Goal: Task Accomplishment & Management: Manage account settings

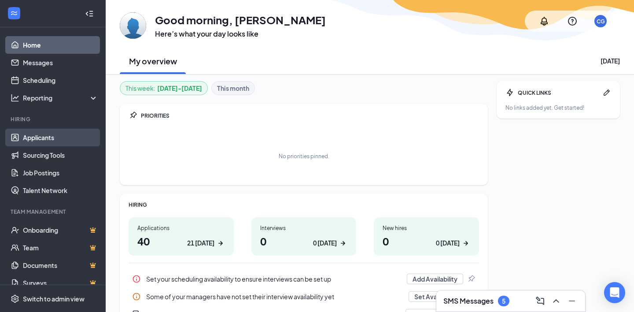
click at [48, 139] on link "Applicants" at bounding box center [60, 138] width 75 height 18
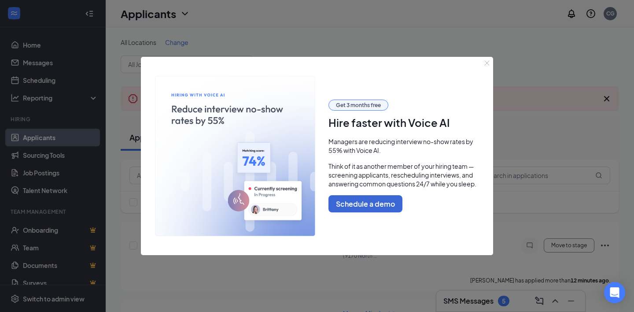
click at [488, 62] on icon "Close" at bounding box center [487, 63] width 5 height 5
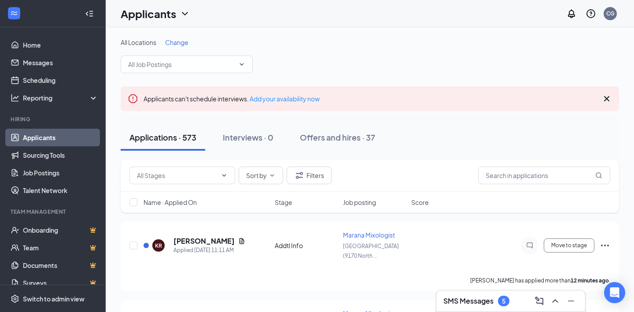
click at [606, 99] on icon "Cross" at bounding box center [606, 98] width 5 height 5
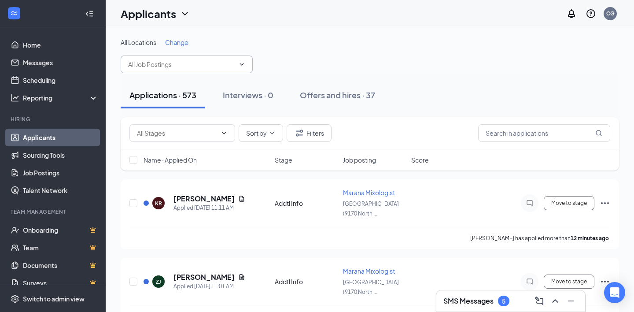
click at [171, 73] on span at bounding box center [187, 64] width 132 height 18
click at [170, 65] on input "text" at bounding box center [181, 64] width 107 height 10
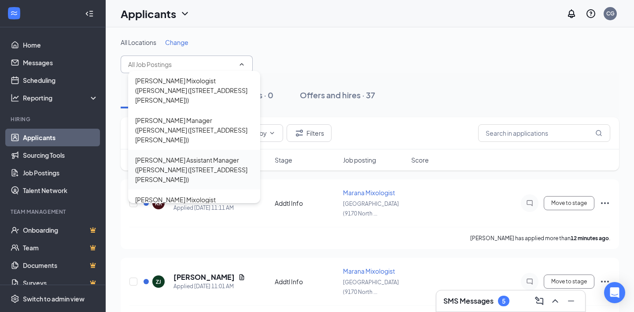
scroll to position [213, 0]
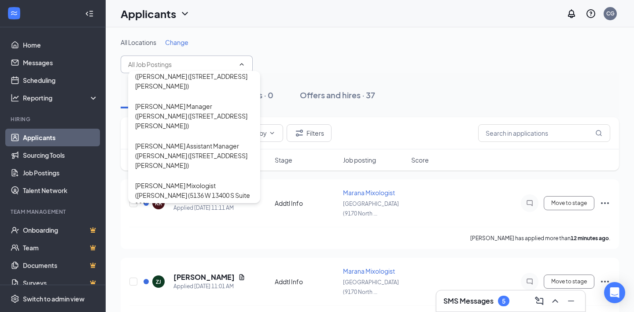
click at [340, 47] on div "All Locations Change Avondale Shift Lead ([GEOGRAPHIC_DATA] ([STREET_ADDRESS]))…" at bounding box center [370, 55] width 498 height 35
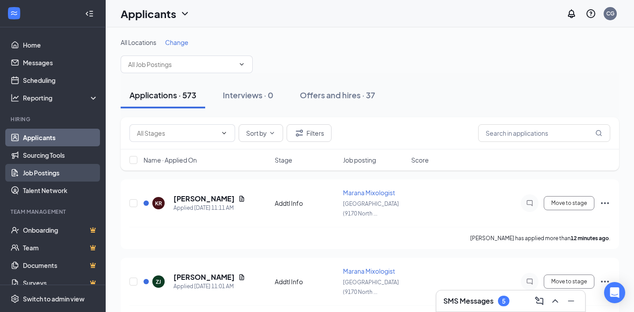
click at [43, 175] on link "Job Postings" at bounding box center [60, 173] width 75 height 18
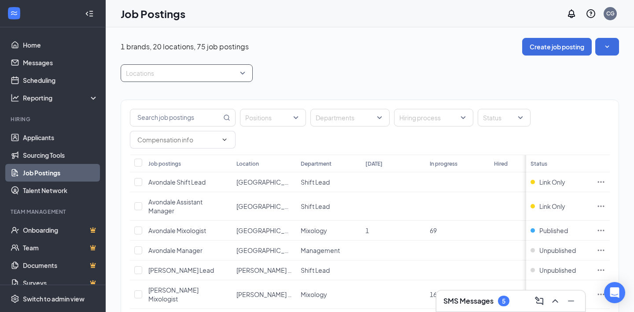
click at [187, 69] on div at bounding box center [182, 73] width 119 height 14
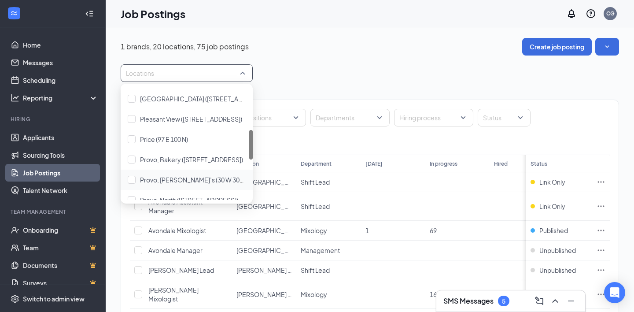
scroll to position [156, 0]
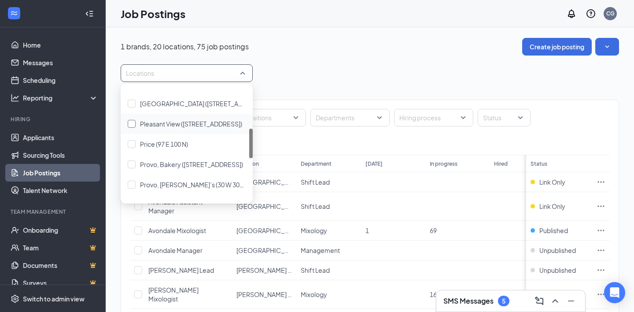
click at [182, 124] on span "Pleasant View ([STREET_ADDRESS])" at bounding box center [191, 124] width 102 height 8
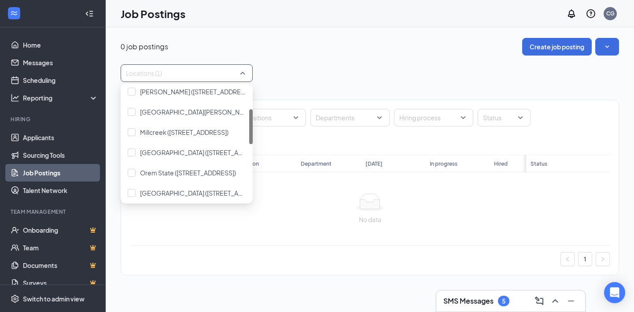
scroll to position [71, 0]
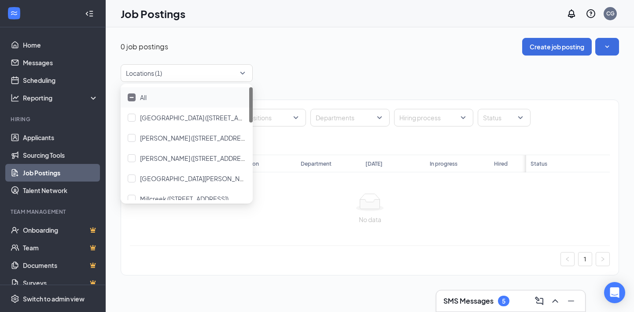
click at [310, 78] on div "Locations (1)" at bounding box center [370, 73] width 498 height 18
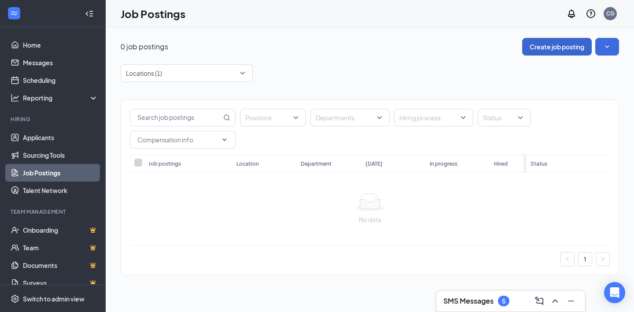
click at [550, 50] on button "Create job posting" at bounding box center [557, 47] width 70 height 18
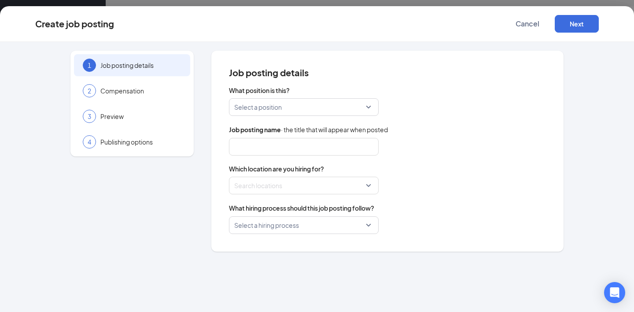
click at [312, 109] on input "search" at bounding box center [300, 107] width 133 height 17
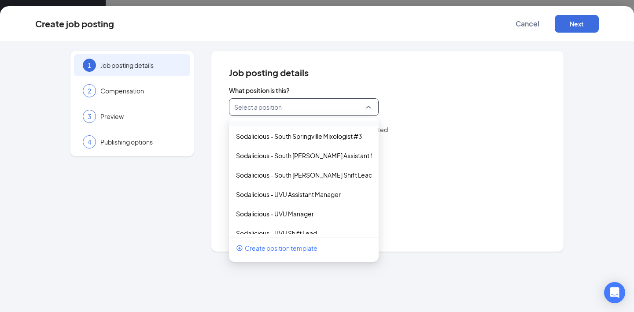
scroll to position [1739, 0]
click at [295, 177] on p "Sodalicious - South [PERSON_NAME] Shift Lead" at bounding box center [297, 174] width 122 height 9
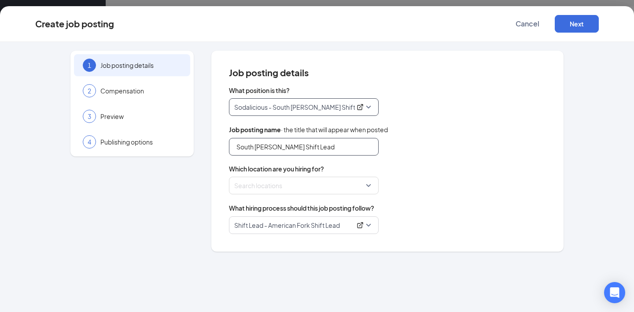
click at [315, 151] on input "South [PERSON_NAME] Shift Lead" at bounding box center [304, 147] width 150 height 18
type input "S"
click at [330, 183] on div at bounding box center [301, 185] width 133 height 14
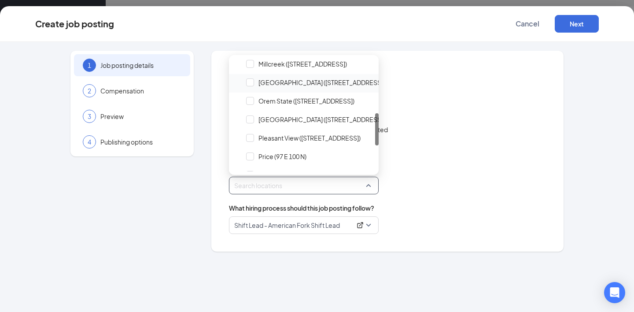
scroll to position [188, 0]
click at [313, 136] on span "Pleasant View ([STREET_ADDRESS])" at bounding box center [309, 138] width 102 height 9
click at [426, 155] on div "Pleasant View" at bounding box center [387, 147] width 317 height 18
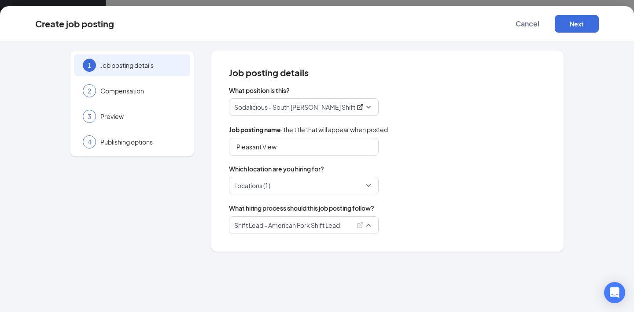
click at [369, 225] on span "Shift Lead - American Fork Shift Lead" at bounding box center [303, 225] width 139 height 17
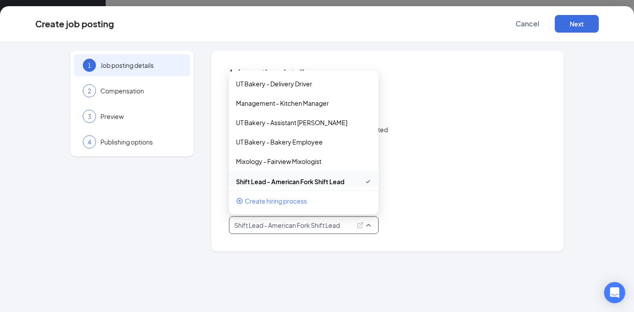
scroll to position [0, 0]
click at [484, 126] on div "Job posting name · the title that will appear when posted" at bounding box center [387, 130] width 317 height 10
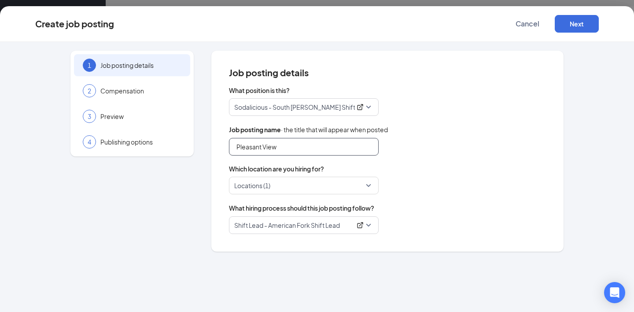
click at [336, 149] on input "Pleasant View" at bounding box center [304, 147] width 150 height 18
type input "Pleasant View Shift Lead"
click at [471, 112] on div "Sodalicious - South [PERSON_NAME] Shift Lead 77463 77401 77469 Sodalicious - Am…" at bounding box center [387, 107] width 317 height 18
click at [371, 225] on span "Shift Lead - American Fork Shift Lead" at bounding box center [303, 225] width 139 height 17
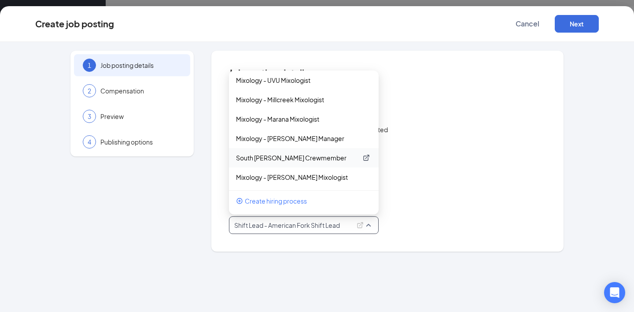
click at [307, 158] on p "South [PERSON_NAME] Crewmember" at bounding box center [297, 157] width 122 height 9
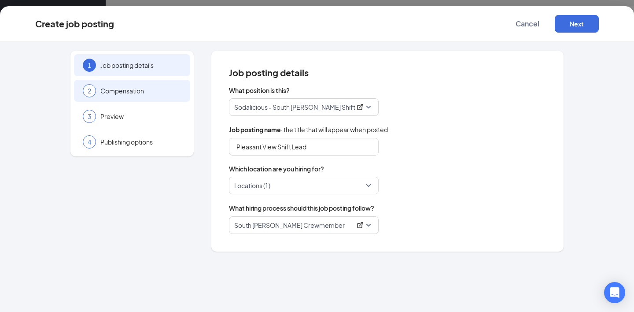
click at [162, 93] on span "Compensation" at bounding box center [140, 90] width 81 height 9
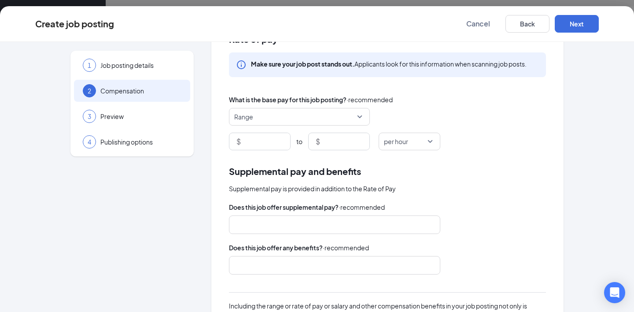
scroll to position [34, 0]
click at [270, 142] on input at bounding box center [267, 141] width 48 height 17
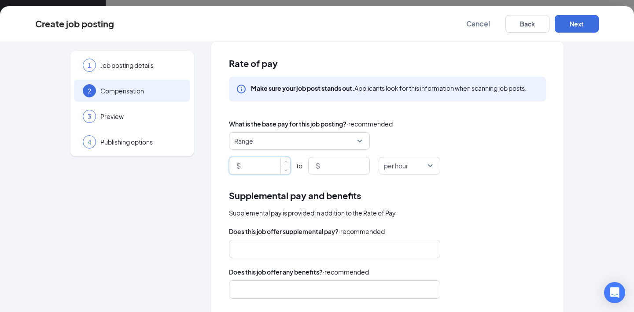
scroll to position [8, 0]
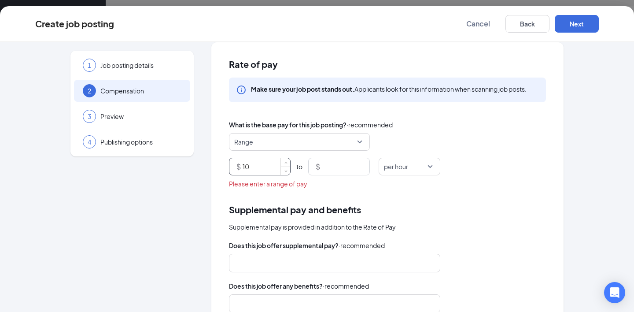
type input "10"
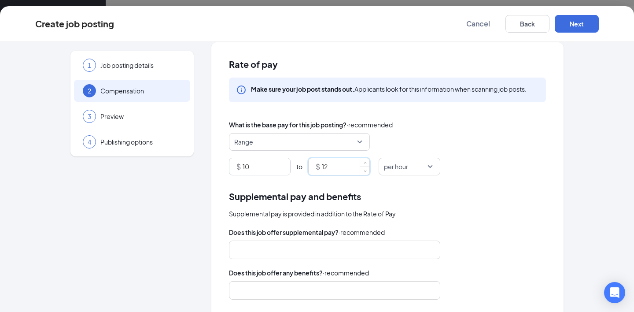
type input "12"
click at [451, 162] on div "$ 10 to $ 12 per hour" at bounding box center [387, 167] width 317 height 18
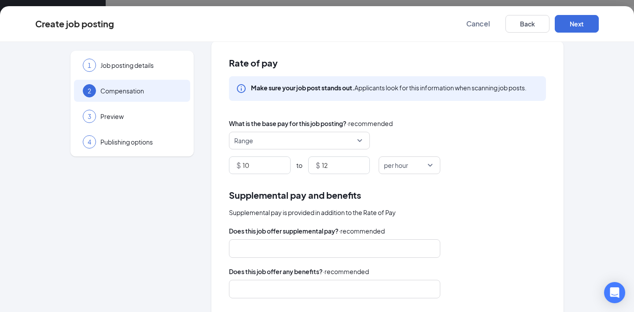
click at [284, 248] on div at bounding box center [330, 248] width 188 height 14
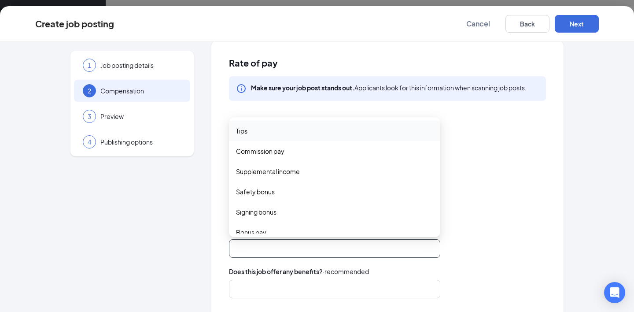
click at [270, 131] on span "Tips" at bounding box center [334, 131] width 197 height 10
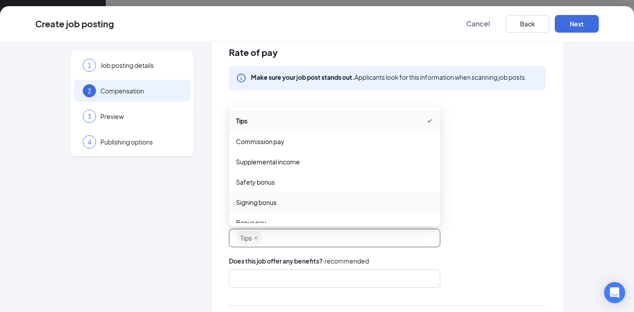
scroll to position [0, 0]
click at [488, 201] on div "Supplemental pay is provided in addition to the Rate of Pay" at bounding box center [387, 202] width 317 height 10
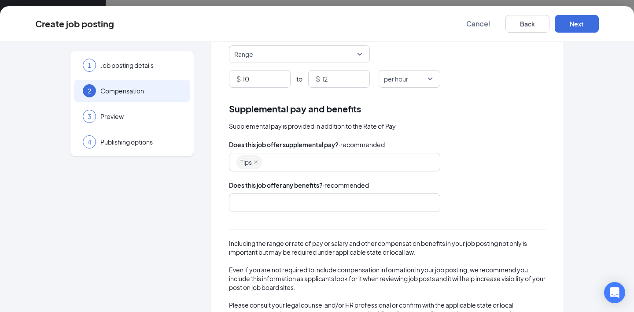
scroll to position [100, 0]
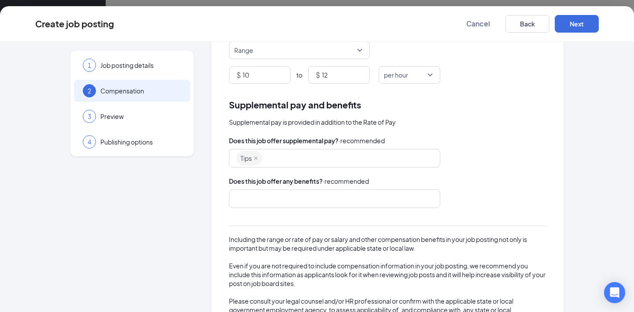
click at [330, 193] on div at bounding box center [330, 199] width 188 height 14
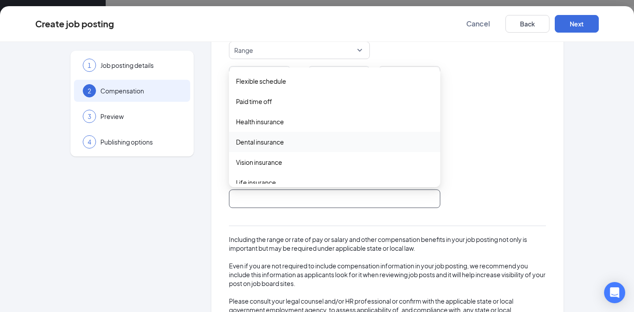
click at [454, 144] on div "Does this job offer supplemental pay? · recommended" at bounding box center [387, 141] width 317 height 10
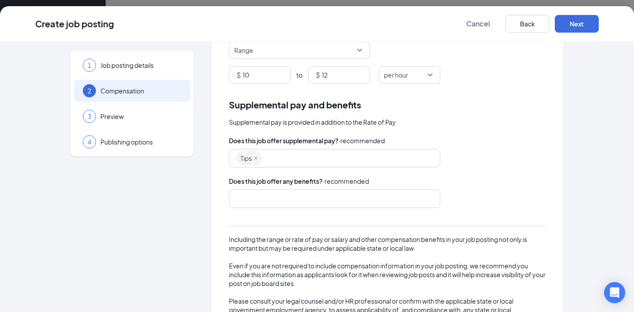
click at [281, 203] on div at bounding box center [330, 199] width 188 height 14
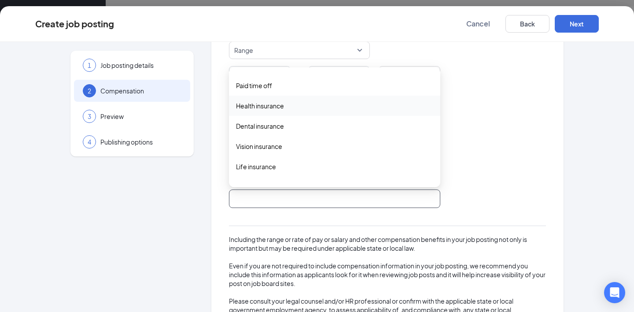
scroll to position [0, 0]
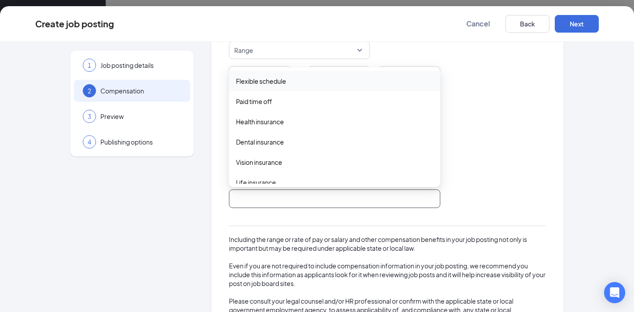
click at [282, 84] on span "Flexible schedule" at bounding box center [261, 81] width 50 height 10
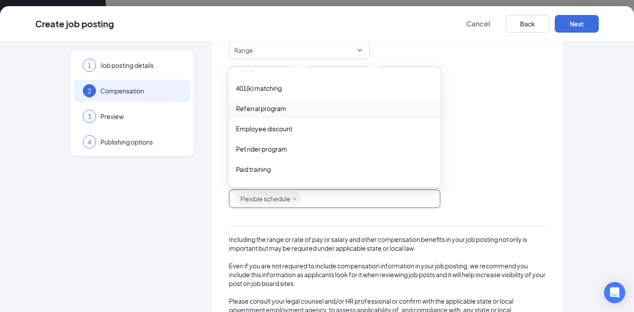
scroll to position [157, 0]
click at [273, 132] on span "Employee discount" at bounding box center [264, 127] width 56 height 10
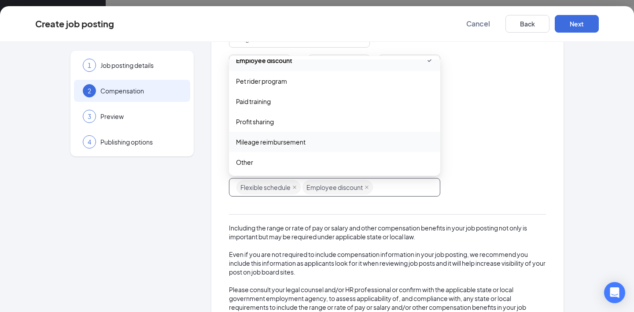
scroll to position [119, 0]
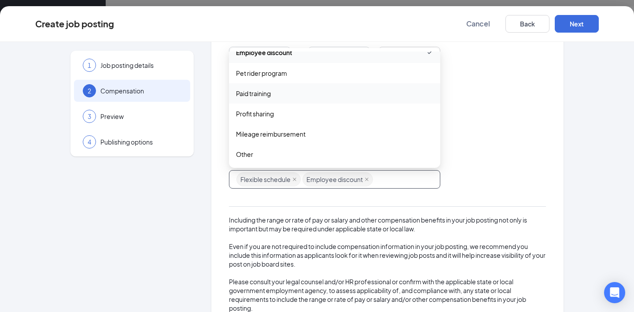
click at [275, 100] on div "Paid training" at bounding box center [334, 93] width 211 height 20
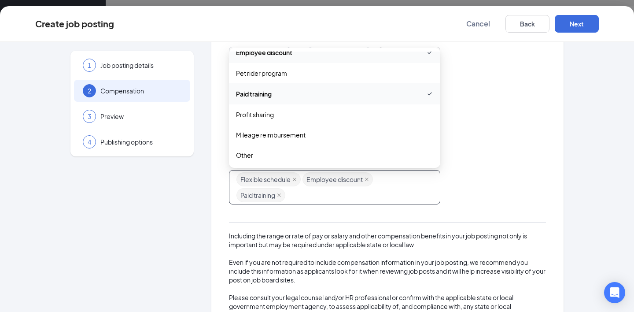
click at [526, 132] on div "Tips safety_bonus signing_bonus bonus_pay Tips Commission pay Supplemental inco…" at bounding box center [387, 138] width 317 height 18
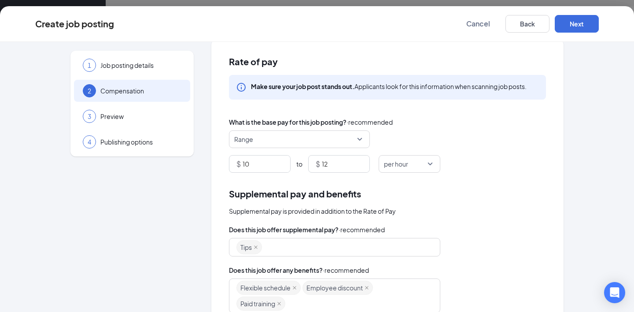
scroll to position [0, 0]
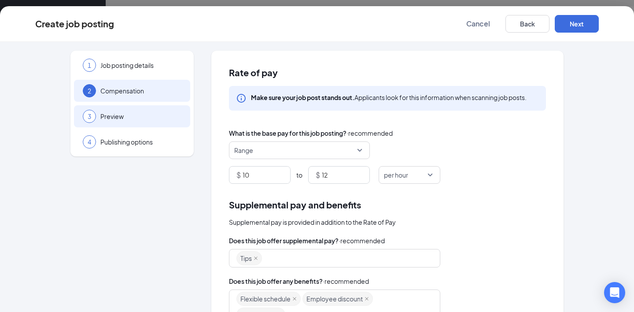
click at [155, 120] on span "Preview" at bounding box center [140, 116] width 81 height 9
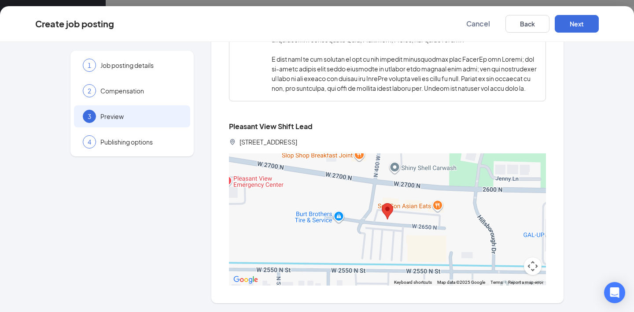
scroll to position [580, 0]
click at [138, 149] on div "4 Publishing options" at bounding box center [132, 142] width 116 height 22
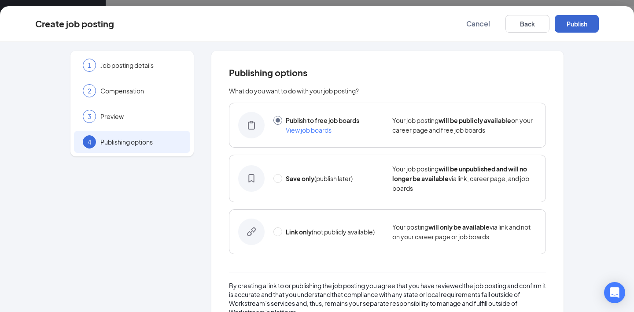
scroll to position [0, 0]
click at [582, 22] on button "Publish" at bounding box center [577, 24] width 44 height 18
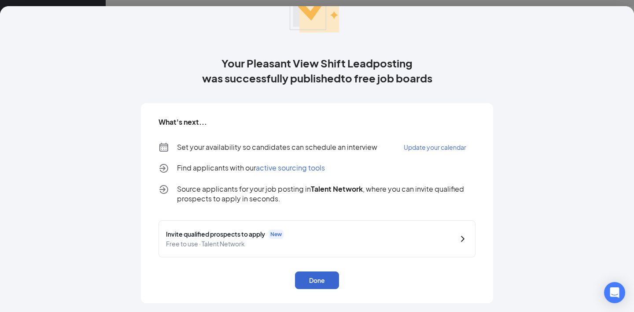
scroll to position [67, 0]
click at [315, 282] on button "Done" at bounding box center [317, 280] width 44 height 18
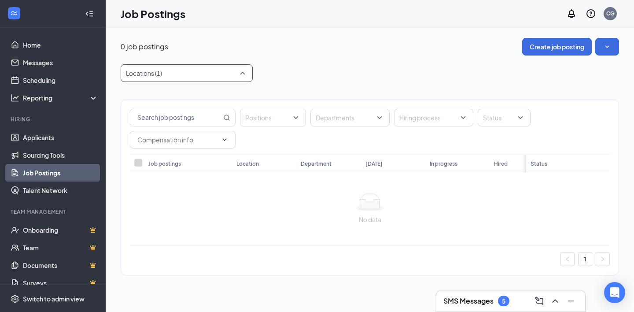
click at [178, 73] on div at bounding box center [182, 73] width 119 height 14
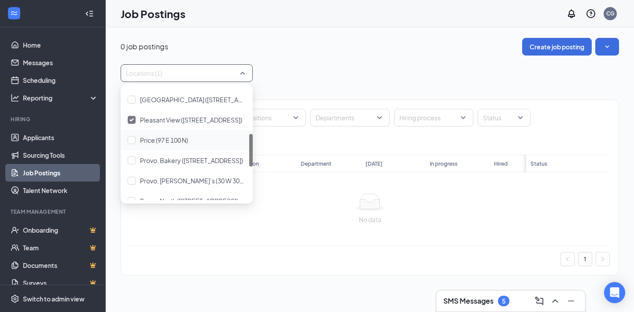
scroll to position [159, 0]
click at [173, 119] on span "Pleasant View ([STREET_ADDRESS])" at bounding box center [191, 120] width 102 height 8
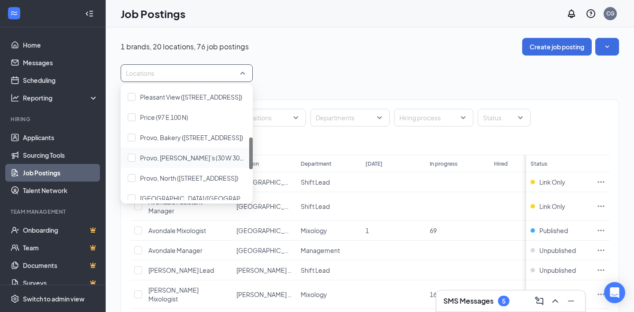
scroll to position [179, 0]
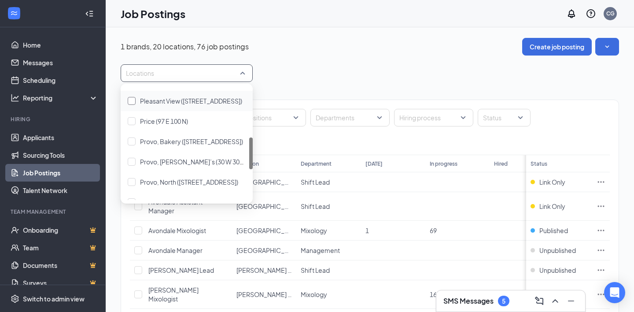
click at [170, 101] on span "Pleasant View ([STREET_ADDRESS])" at bounding box center [191, 101] width 102 height 8
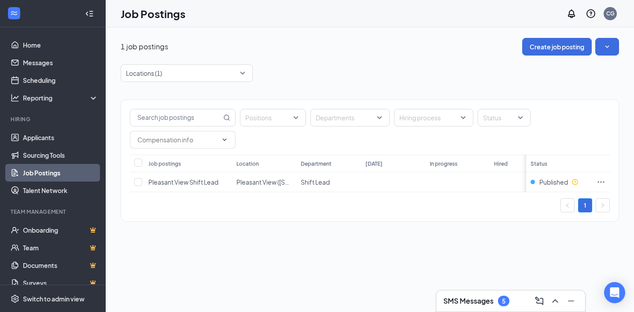
click at [306, 65] on div "Locations (1)" at bounding box center [370, 73] width 498 height 18
click at [552, 44] on button "Create job posting" at bounding box center [557, 47] width 70 height 18
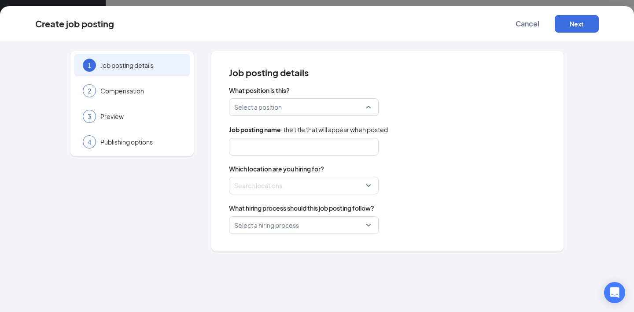
click at [284, 114] on input "search" at bounding box center [300, 107] width 133 height 17
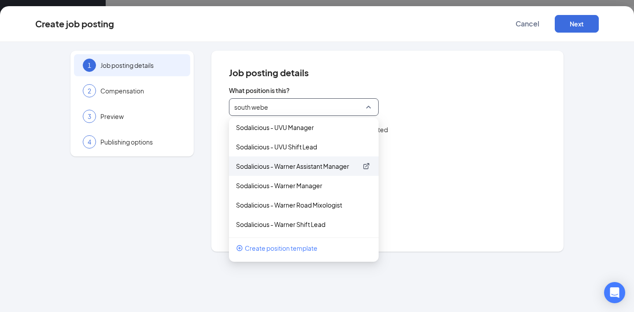
type input "south [PERSON_NAME]"
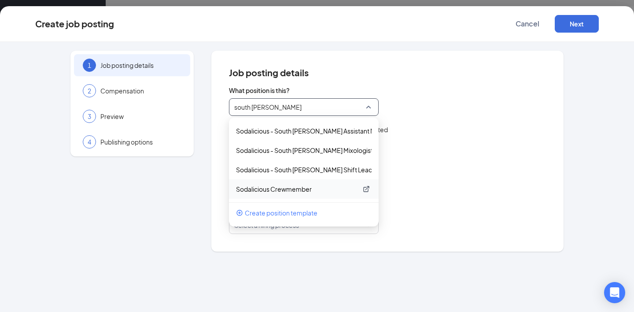
click at [310, 191] on p "Sodalicious Crewmember" at bounding box center [297, 189] width 122 height 9
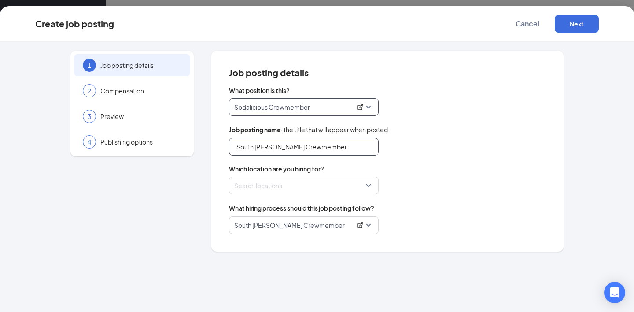
click at [318, 147] on input "South [PERSON_NAME] Crewmember" at bounding box center [304, 147] width 150 height 18
click at [314, 186] on div at bounding box center [301, 185] width 133 height 14
type input "Pleasant View Crewmember"
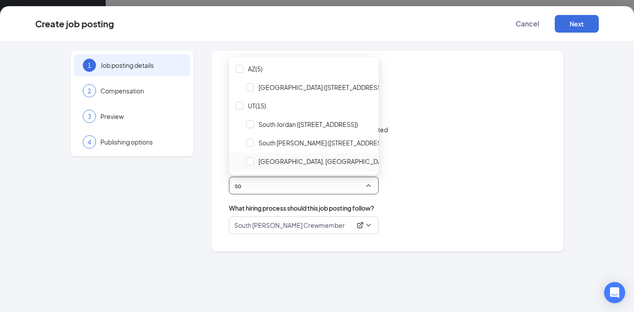
type input "s"
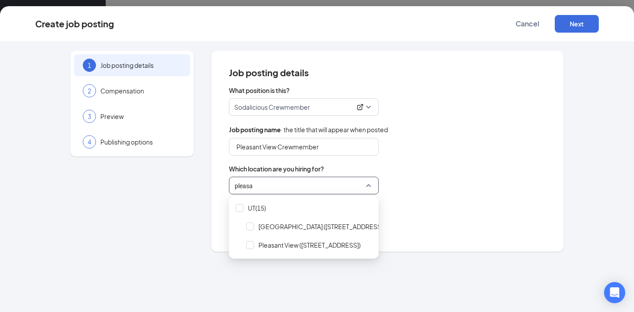
type input "please"
drag, startPoint x: 300, startPoint y: 264, endPoint x: 290, endPoint y: 249, distance: 18.4
click at [290, 249] on div "Job posting details What position is this? Sodalicious Crewmember 77463 77770 S…" at bounding box center [387, 151] width 352 height 201
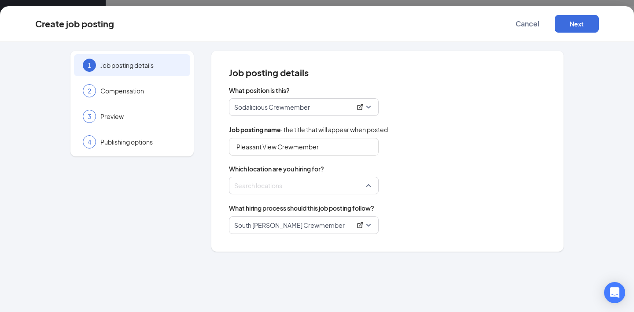
click at [283, 183] on div at bounding box center [301, 185] width 133 height 14
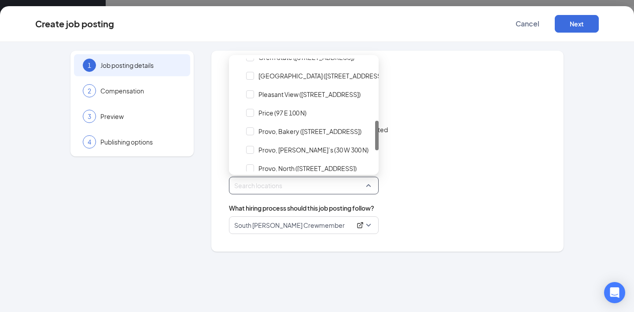
scroll to position [222, 0]
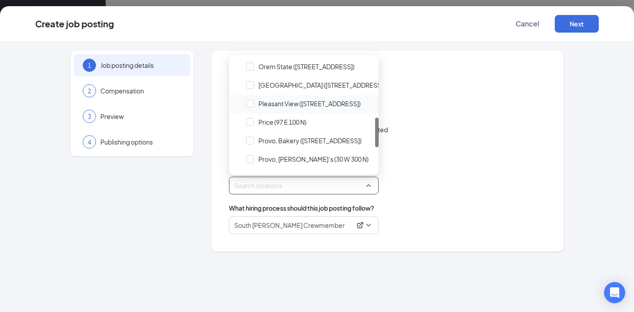
click at [303, 107] on span "Pleasant View ([STREET_ADDRESS])" at bounding box center [309, 103] width 102 height 9
click at [444, 144] on div "Pleasant View Crewmember" at bounding box center [387, 147] width 317 height 18
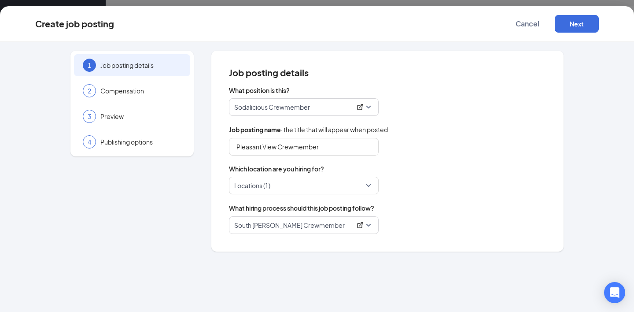
scroll to position [0, 0]
click at [155, 94] on span "Compensation" at bounding box center [140, 90] width 81 height 9
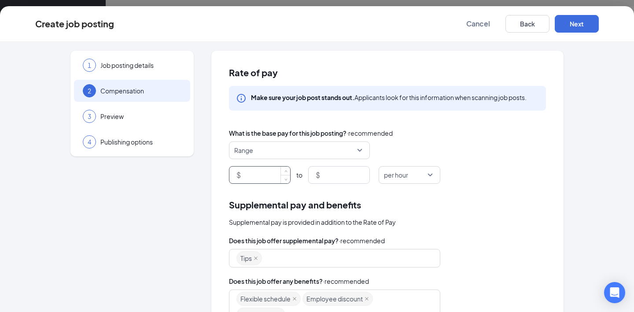
click at [263, 172] on input at bounding box center [267, 174] width 48 height 17
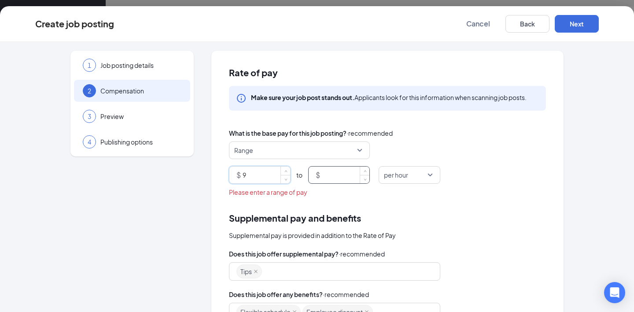
type input "9"
click at [333, 177] on input at bounding box center [346, 174] width 48 height 17
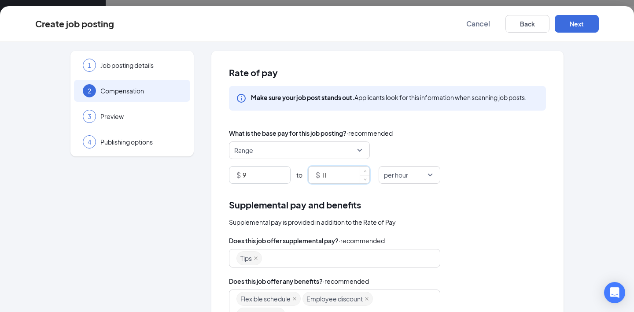
type input "1"
type input "12"
click at [531, 181] on div "$ 9 to $ 12 per hour" at bounding box center [387, 175] width 317 height 18
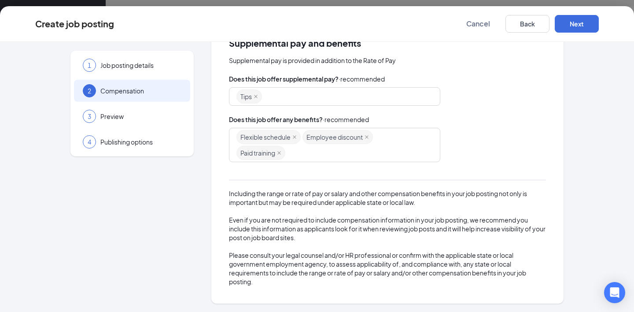
scroll to position [162, 0]
click at [576, 28] on button "Next" at bounding box center [577, 24] width 44 height 18
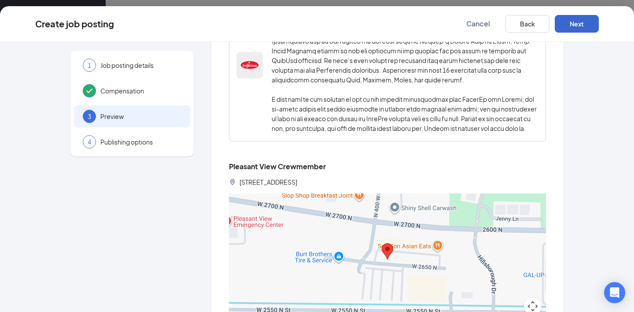
click at [572, 23] on button "Next" at bounding box center [577, 24] width 44 height 18
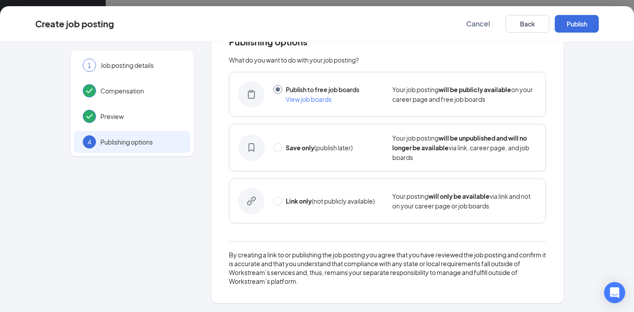
scroll to position [0, 0]
click at [577, 27] on button "Publish" at bounding box center [577, 24] width 44 height 18
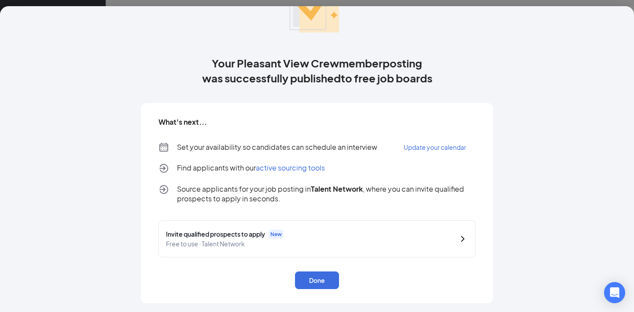
scroll to position [67, 0]
click at [309, 284] on button "Done" at bounding box center [317, 280] width 44 height 18
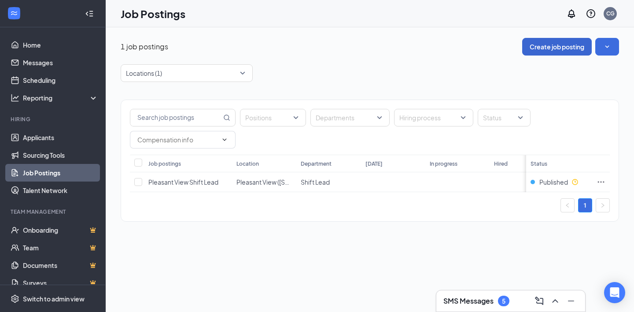
click at [569, 47] on button "Create job posting" at bounding box center [557, 47] width 70 height 18
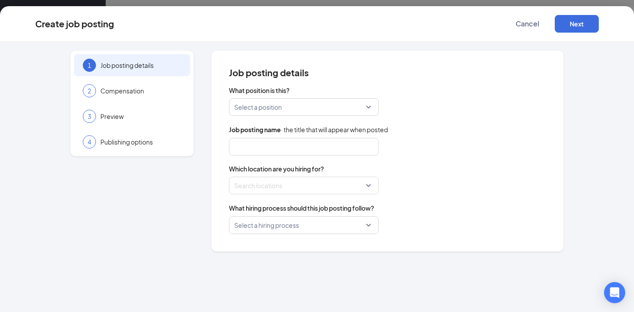
click at [265, 108] on input "search" at bounding box center [300, 107] width 133 height 17
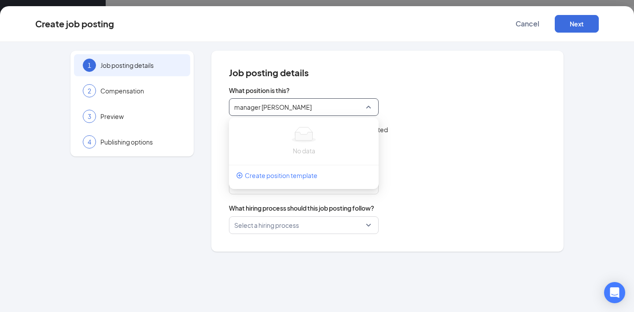
click at [305, 102] on input "manager [PERSON_NAME]" at bounding box center [300, 107] width 133 height 17
type input "south [PERSON_NAME]"
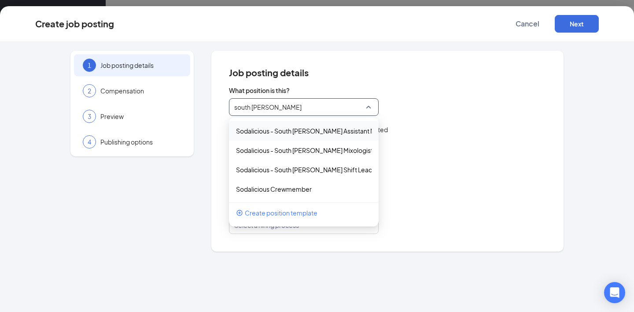
click at [298, 125] on div "Sodalicious - South [PERSON_NAME] Assistant Manager" at bounding box center [304, 130] width 150 height 19
type input "South [PERSON_NAME] Assistant Manager"
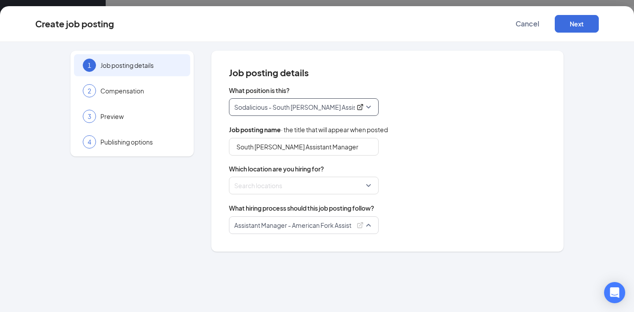
click at [299, 222] on p "Assistant Manager - American Fork Assistant Manager" at bounding box center [292, 225] width 117 height 9
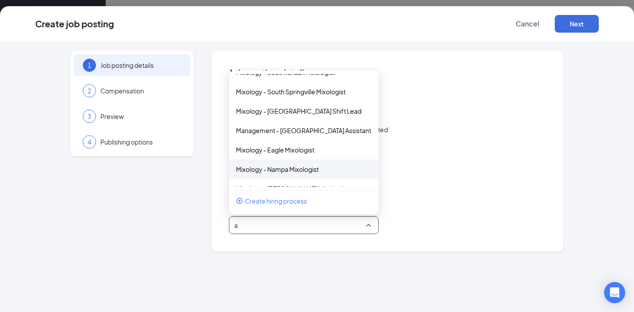
scroll to position [116, 0]
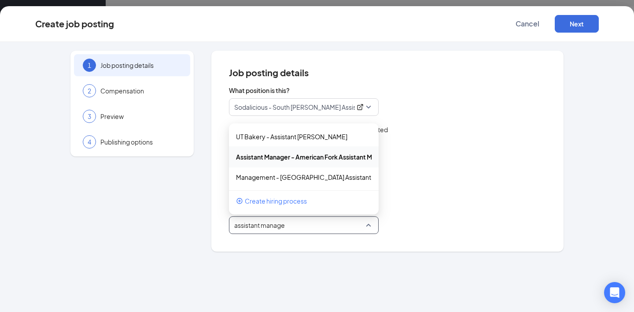
type input "assistant manager"
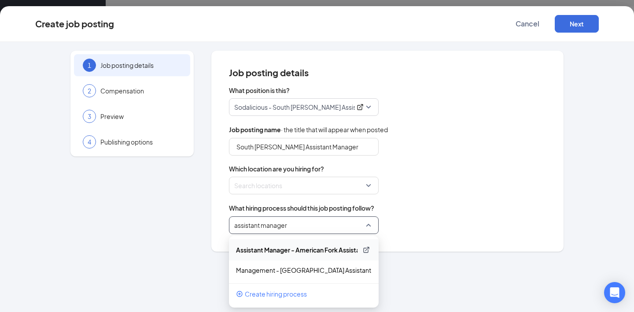
click at [304, 251] on p "Assistant Manager - American Fork Assistant Manager" at bounding box center [297, 249] width 122 height 9
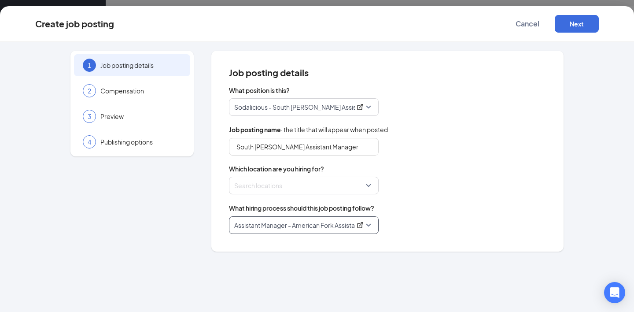
click at [321, 187] on div at bounding box center [301, 185] width 133 height 14
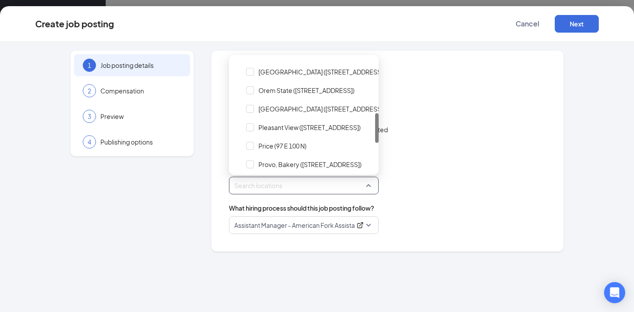
scroll to position [196, 0]
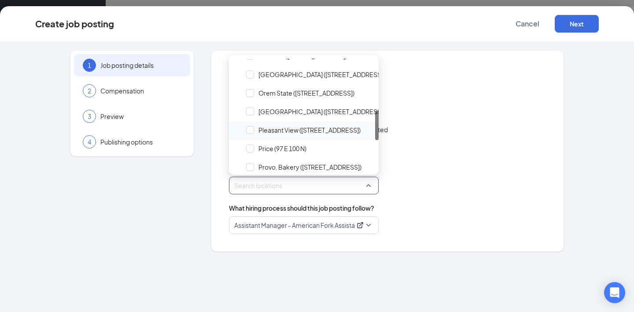
click at [307, 136] on span "Pleasant View ([STREET_ADDRESS])" at bounding box center [309, 130] width 132 height 17
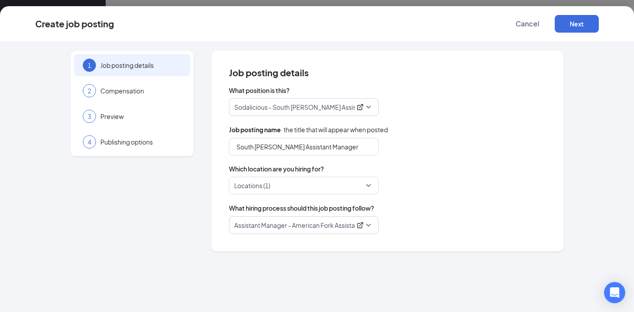
click at [440, 135] on div "Job posting name · the title that will appear when posted South [PERSON_NAME] A…" at bounding box center [387, 140] width 317 height 31
drag, startPoint x: 274, startPoint y: 148, endPoint x: 200, endPoint y: 146, distance: 74.4
click at [200, 146] on div "1 Job posting details 2 Compensation 3 Preview 4 Publishing options Job posting…" at bounding box center [317, 151] width 564 height 201
type input "Pleasant View Assistant Manager"
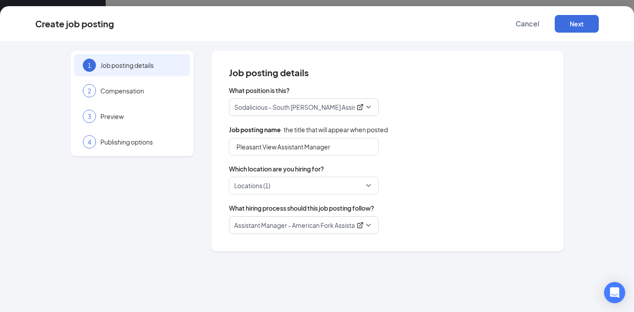
click at [436, 135] on div "Job posting name · the title that will appear when posted Pleasant View Assista…" at bounding box center [387, 140] width 317 height 31
click at [125, 96] on div "2 Compensation" at bounding box center [132, 91] width 116 height 22
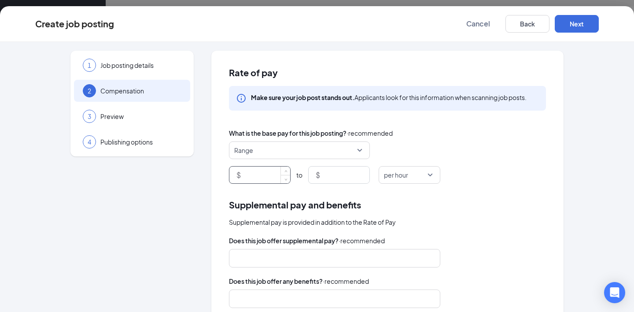
click at [260, 176] on input at bounding box center [267, 174] width 48 height 17
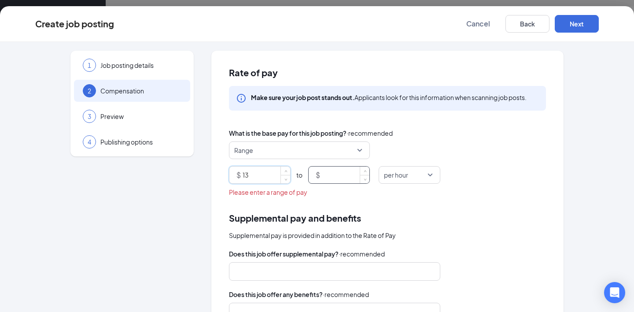
type input "13"
click at [353, 181] on input at bounding box center [346, 174] width 48 height 17
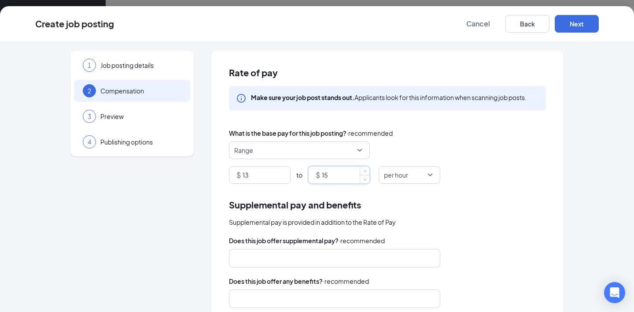
type input "15"
click at [508, 193] on div "Rate of pay Make sure your job post stands out. Applicants look for this inform…" at bounding box center [387, 250] width 352 height 398
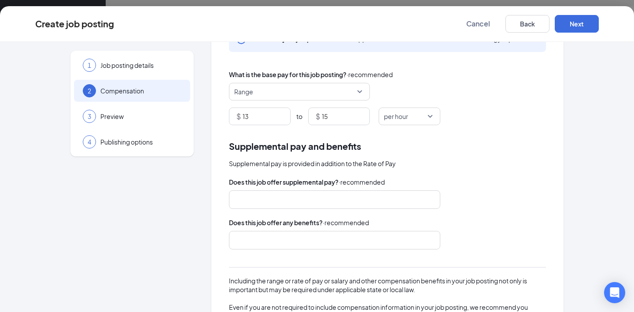
scroll to position [77, 0]
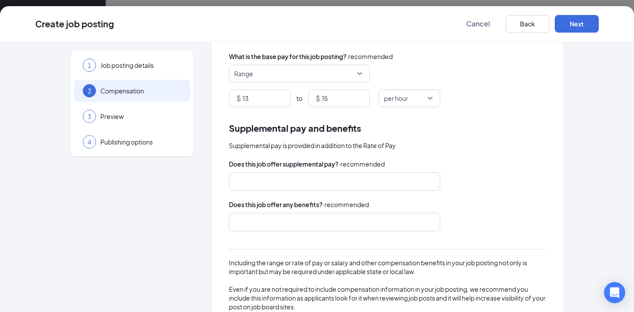
click at [318, 183] on div at bounding box center [330, 181] width 188 height 14
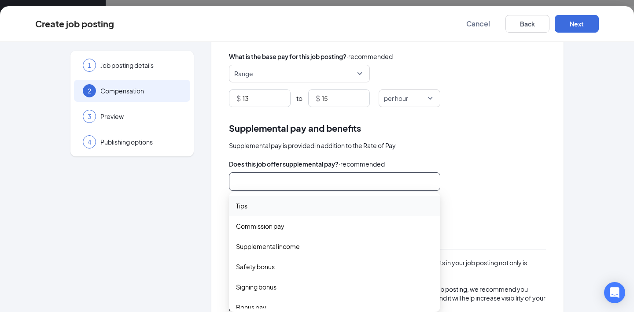
click at [311, 203] on span "Tips" at bounding box center [334, 206] width 197 height 10
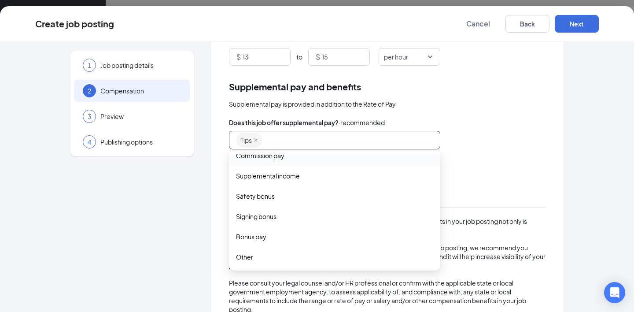
scroll to position [128, 0]
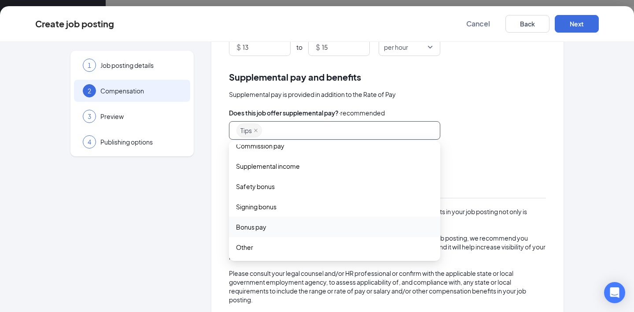
click at [175, 232] on div "1 Job posting details 2 Compensation 3 Preview 4 Publishing options" at bounding box center [131, 122] width 123 height 398
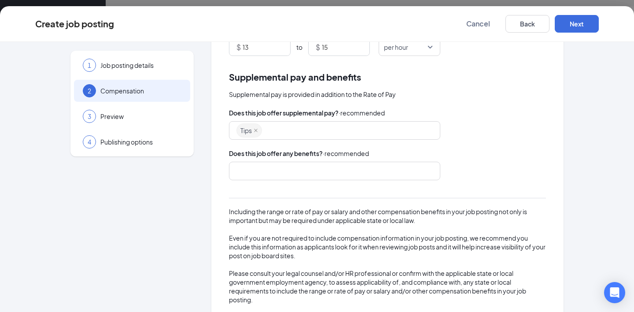
click at [255, 171] on div at bounding box center [330, 171] width 188 height 14
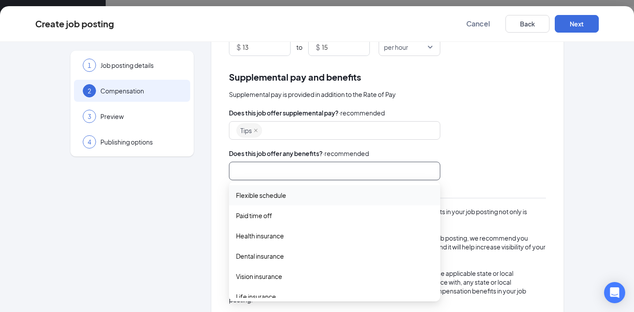
click at [267, 196] on span "Flexible schedule" at bounding box center [261, 195] width 50 height 10
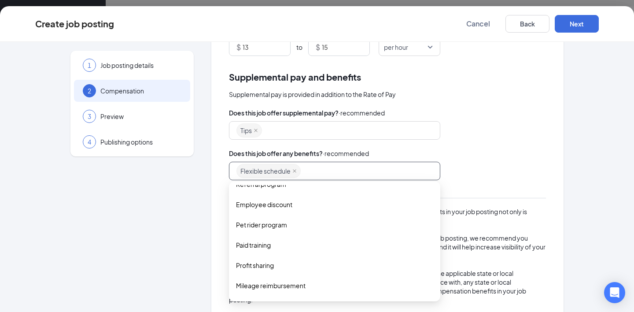
scroll to position [194, 0]
click at [266, 248] on span "Paid training" at bounding box center [253, 245] width 35 height 10
click at [281, 205] on span "Employee discount" at bounding box center [264, 205] width 56 height 10
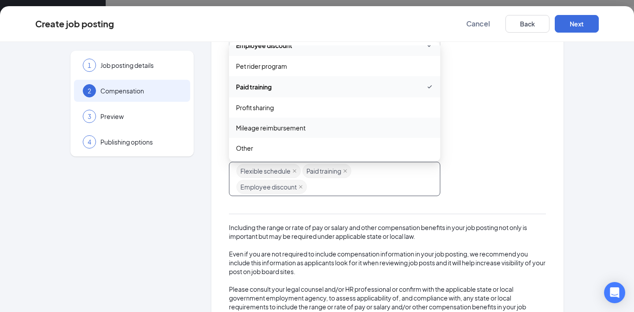
scroll to position [214, 0]
click at [300, 130] on span "Mileage reimbursement" at bounding box center [271, 128] width 70 height 10
click at [385, 186] on icon "close" at bounding box center [386, 187] width 4 height 4
click at [495, 159] on div "Does this job offer any benefits? · recommended Flexible schedule Paid training…" at bounding box center [387, 172] width 317 height 48
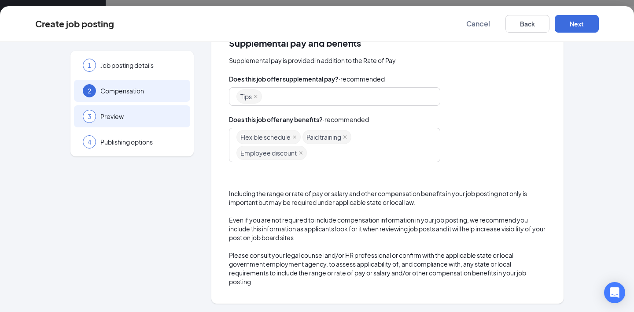
scroll to position [162, 0]
click at [89, 118] on span "3" at bounding box center [90, 116] width 4 height 9
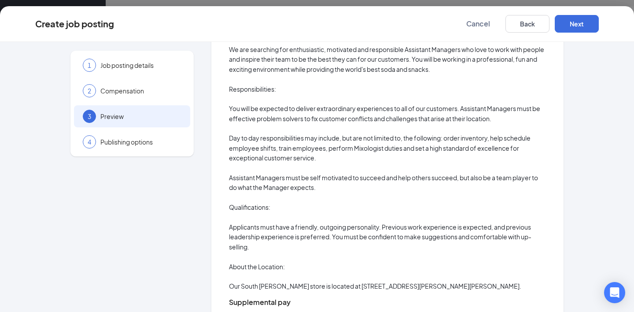
scroll to position [161, 0]
click at [569, 22] on button "Next" at bounding box center [577, 24] width 44 height 18
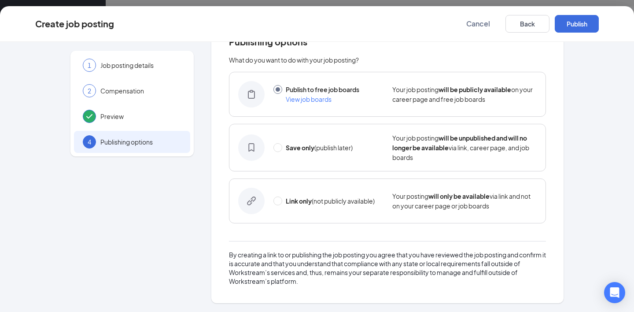
scroll to position [0, 0]
click at [563, 29] on button "Publish" at bounding box center [577, 24] width 44 height 18
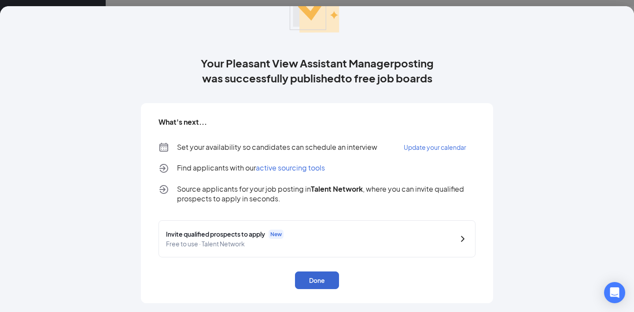
scroll to position [67, 0]
click at [310, 281] on button "Done" at bounding box center [317, 280] width 44 height 18
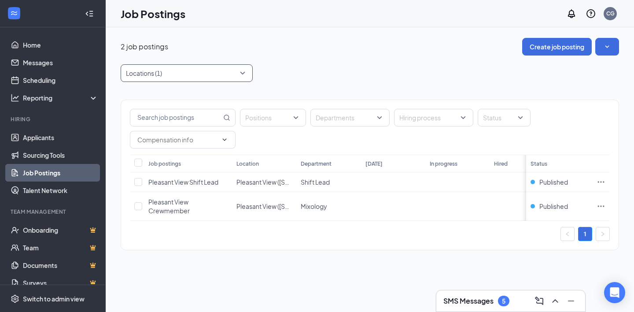
click at [207, 72] on div at bounding box center [182, 73] width 119 height 14
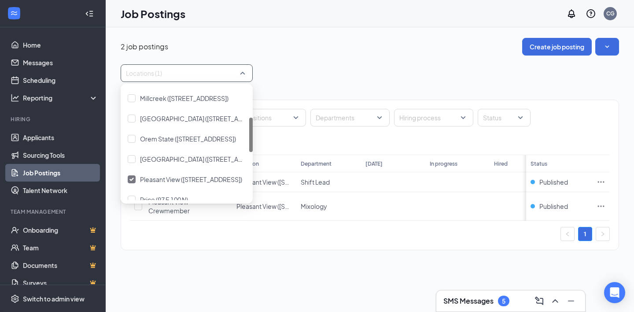
scroll to position [97, 0]
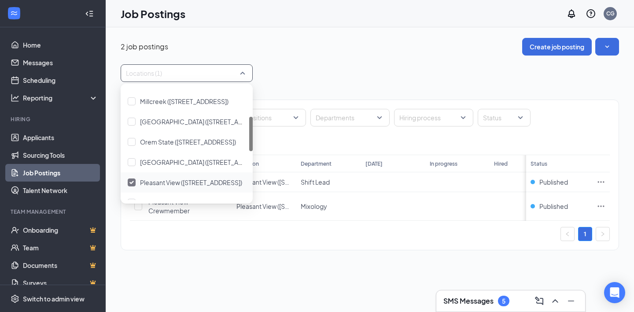
click at [164, 186] on span "Pleasant View ([STREET_ADDRESS])" at bounding box center [191, 182] width 102 height 8
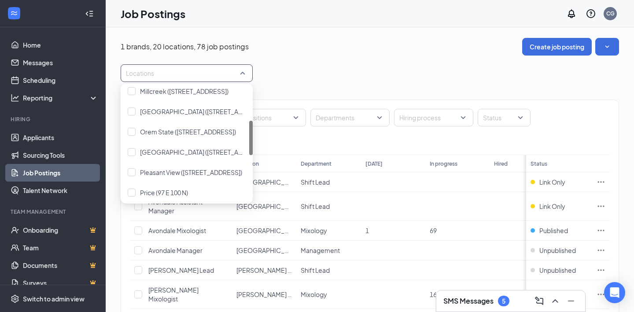
scroll to position [111, 0]
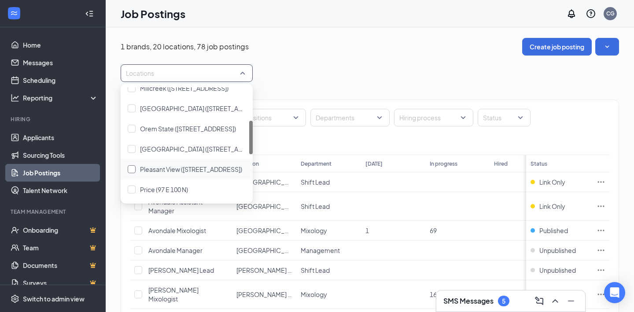
click at [176, 166] on span "Pleasant View ([STREET_ADDRESS])" at bounding box center [191, 169] width 102 height 8
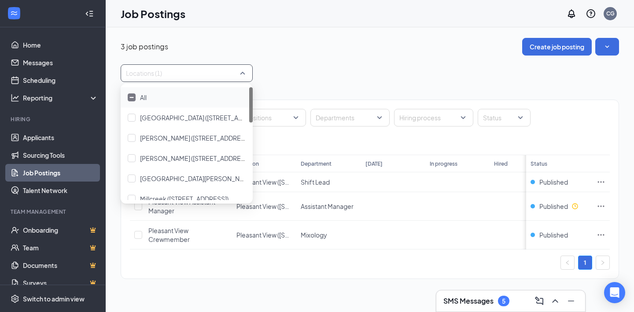
click at [358, 52] on div "3 job postings Create job posting" at bounding box center [370, 47] width 498 height 18
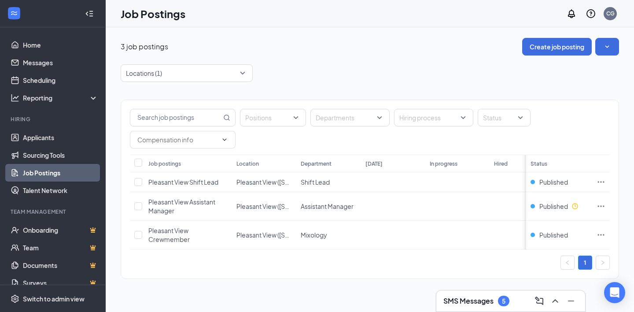
click at [437, 71] on div "Locations (1)" at bounding box center [370, 73] width 498 height 18
